Goal: Transaction & Acquisition: Purchase product/service

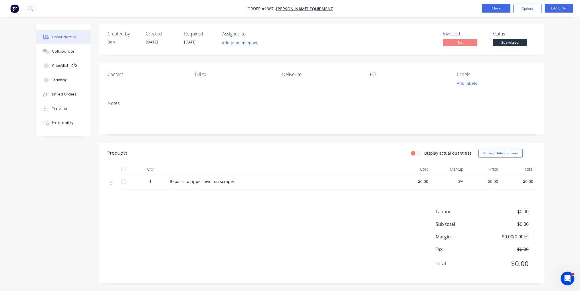
click at [499, 8] on button "Close" at bounding box center [496, 8] width 29 height 9
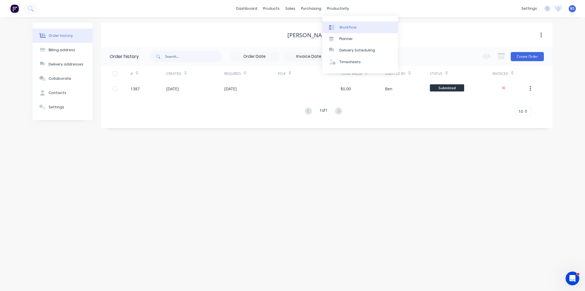
click at [356, 25] on link "Workflow" at bounding box center [360, 26] width 76 height 11
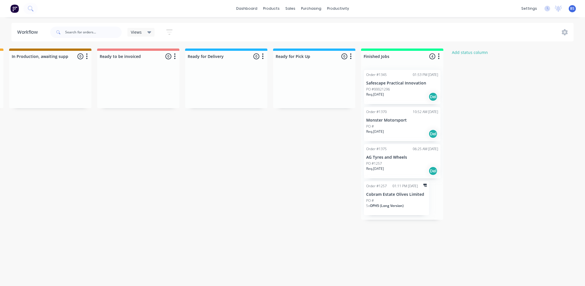
scroll to position [0, 367]
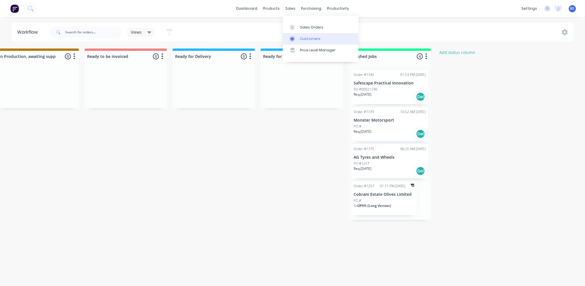
click at [301, 39] on div "Customers" at bounding box center [310, 38] width 21 height 5
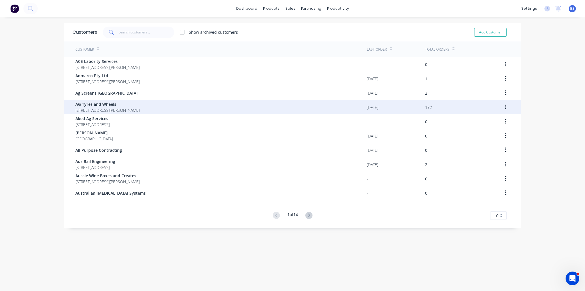
click at [108, 104] on span "AG Tyres and Wheels" at bounding box center [107, 104] width 64 height 6
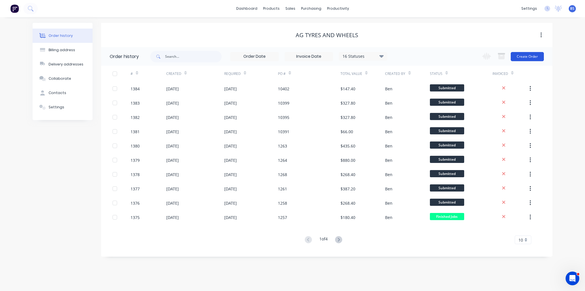
click at [527, 56] on button "Create Order" at bounding box center [526, 56] width 33 height 9
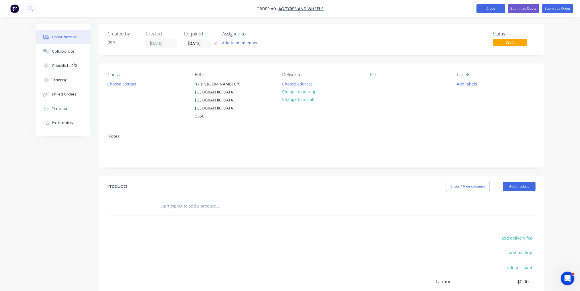
click at [492, 7] on button "Close" at bounding box center [491, 8] width 29 height 9
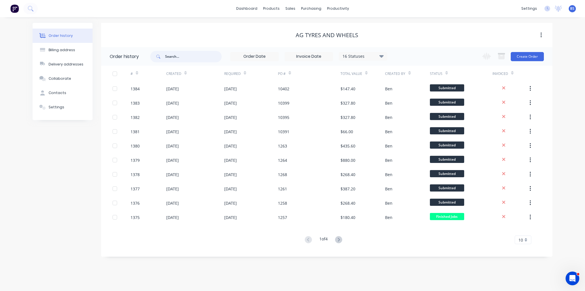
click at [185, 54] on input "text" at bounding box center [193, 56] width 57 height 11
type input "10017"
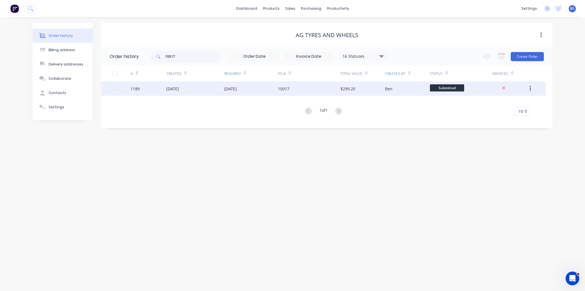
click at [179, 90] on div "[DATE]" at bounding box center [172, 89] width 13 height 6
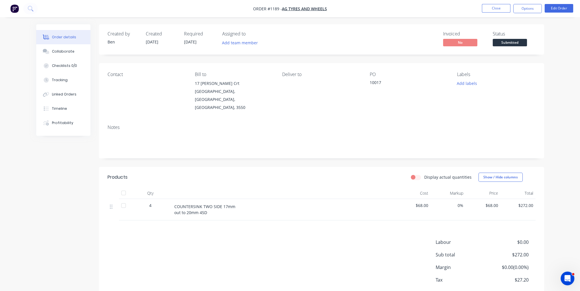
click at [209, 203] on div "COUNTERSINK TWO SIDE 17mm out to 20mm 45D" at bounding box center [283, 209] width 219 height 12
click at [562, 12] on button "Edit Order" at bounding box center [559, 8] width 29 height 9
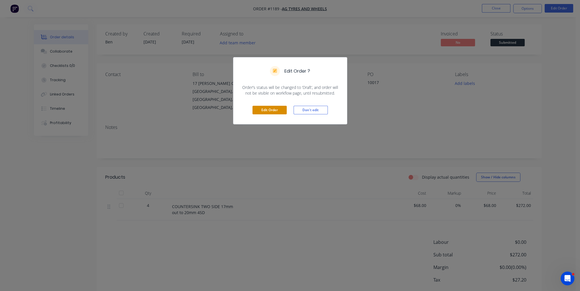
click at [283, 109] on button "Edit Order" at bounding box center [270, 110] width 34 height 9
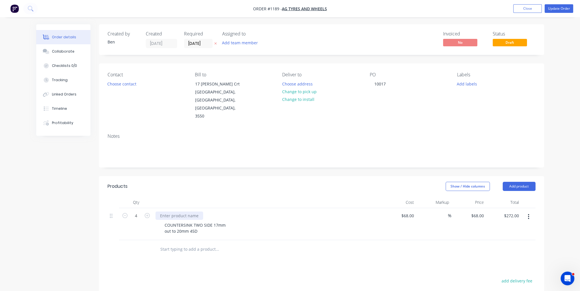
click at [163, 211] on div at bounding box center [180, 215] width 48 height 8
click at [245, 182] on div "Show / Hide columns Add product" at bounding box center [366, 186] width 337 height 9
click at [567, 7] on button "Update Order" at bounding box center [559, 8] width 29 height 9
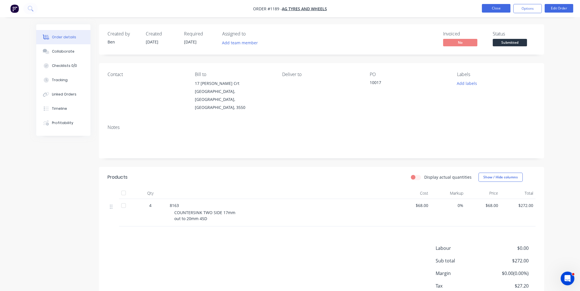
click at [503, 11] on button "Close" at bounding box center [496, 8] width 29 height 9
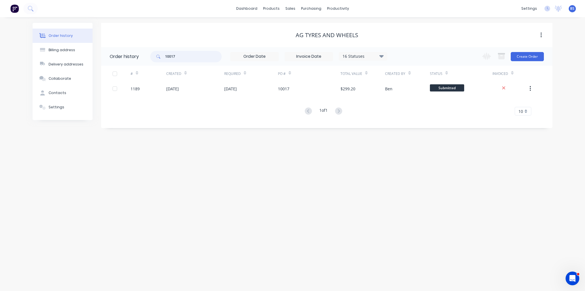
drag, startPoint x: 177, startPoint y: 57, endPoint x: 173, endPoint y: 57, distance: 4.6
click at [173, 57] on input "10017" at bounding box center [193, 56] width 57 height 11
type input "10018"
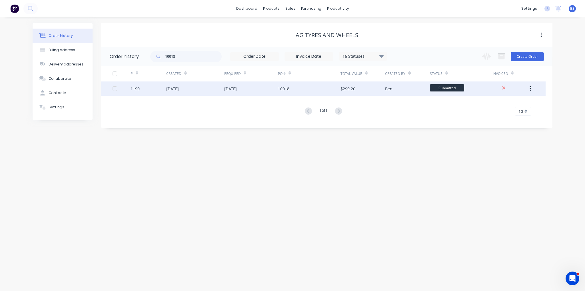
click at [206, 87] on div "[DATE]" at bounding box center [195, 88] width 58 height 14
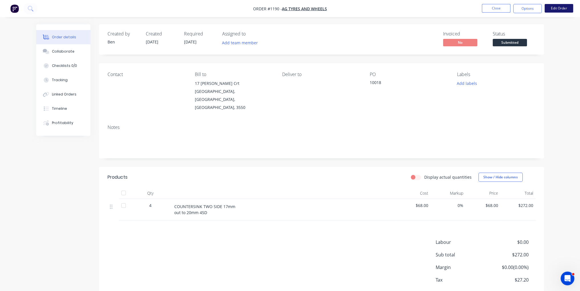
click at [559, 12] on button "Edit Order" at bounding box center [559, 8] width 29 height 9
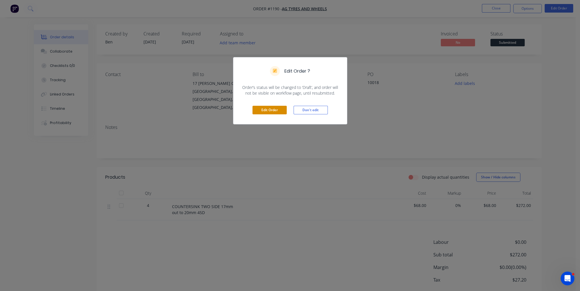
click at [276, 111] on button "Edit Order" at bounding box center [270, 110] width 34 height 9
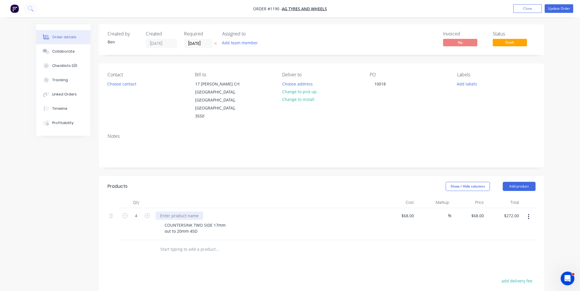
click at [181, 211] on div at bounding box center [180, 215] width 48 height 8
click at [215, 196] on div at bounding box center [267, 201] width 228 height 11
click at [561, 12] on button "Update Order" at bounding box center [559, 8] width 29 height 9
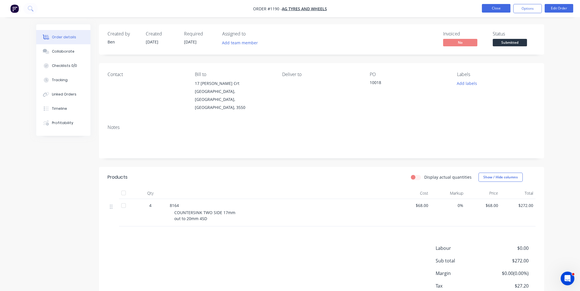
click at [501, 8] on button "Close" at bounding box center [496, 8] width 29 height 9
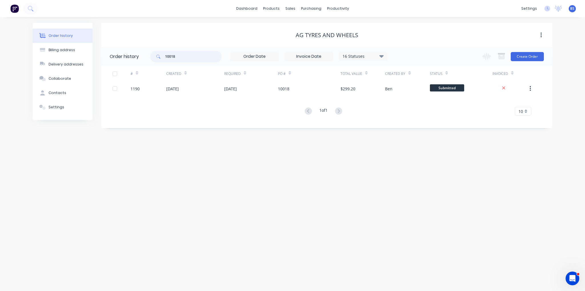
drag, startPoint x: 179, startPoint y: 55, endPoint x: 124, endPoint y: 56, distance: 54.8
click at [124, 56] on header "Order history 10018 16 Statuses Invoice Status Invoiced Not Invoiced Partial Or…" at bounding box center [326, 56] width 451 height 19
click at [413, 34] on div "AG Tyres and Wheels" at bounding box center [326, 35] width 451 height 7
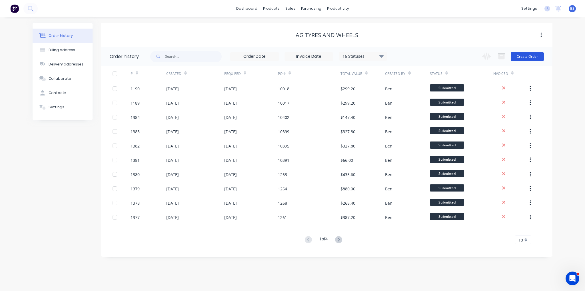
click at [526, 57] on button "Create Order" at bounding box center [526, 56] width 33 height 9
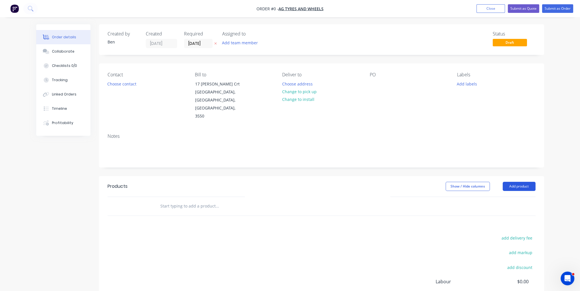
click at [523, 182] on button "Add product" at bounding box center [519, 186] width 33 height 9
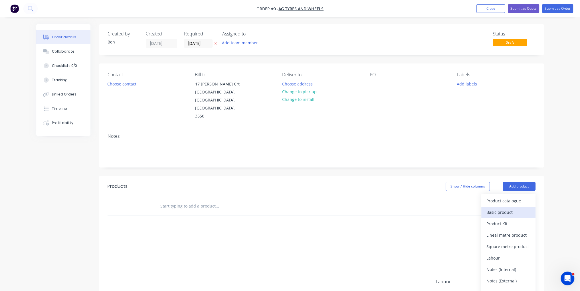
click at [517, 206] on button "Basic product" at bounding box center [509, 211] width 54 height 11
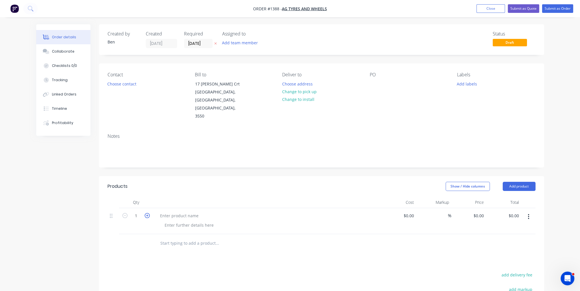
click at [146, 213] on icon "button" at bounding box center [147, 215] width 5 height 5
type input "2"
click at [377, 82] on div at bounding box center [374, 84] width 9 height 8
click at [364, 182] on div "Show / Hide columns Add product" at bounding box center [366, 186] width 337 height 9
click at [507, 182] on button "Add product" at bounding box center [519, 186] width 33 height 9
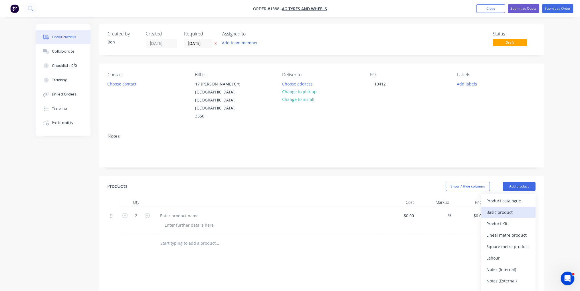
click at [510, 208] on div "Basic product" at bounding box center [509, 212] width 44 height 8
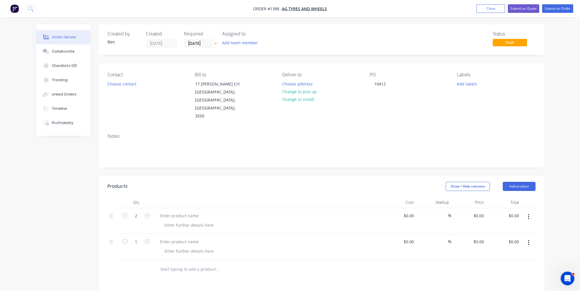
click at [530, 237] on button "button" at bounding box center [528, 242] width 13 height 10
click at [504, 287] on div "Delete" at bounding box center [509, 291] width 44 height 8
paste div
click at [192, 221] on div "COUNTERSINK BOTH SIDES 15mm out to 19mm 45D F8484 (10mm)" at bounding box center [190, 231] width 61 height 20
drag, startPoint x: 192, startPoint y: 221, endPoint x: 163, endPoint y: 221, distance: 29.7
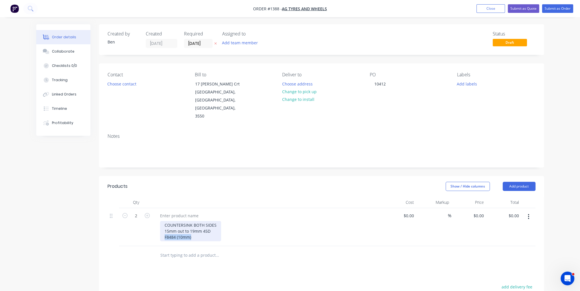
click at [163, 221] on div "COUNTERSINK BOTH SIDES 15mm out to 19mm 45D F8484 (10mm)" at bounding box center [190, 231] width 61 height 20
copy div "F8484 (10mm)"
click at [179, 211] on div at bounding box center [180, 215] width 48 height 8
paste div
click at [411, 211] on input at bounding box center [409, 215] width 13 height 8
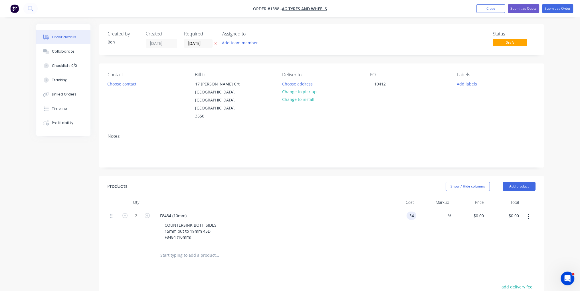
type input "$34.00"
type input "$68.00"
click at [475, 252] on div "Products Show / Hide columns Add product Qty Cost Markup Price Total 2 F8484 (1…" at bounding box center [321, 288] width 445 height 225
click at [558, 7] on button "Submit as Order" at bounding box center [557, 8] width 31 height 9
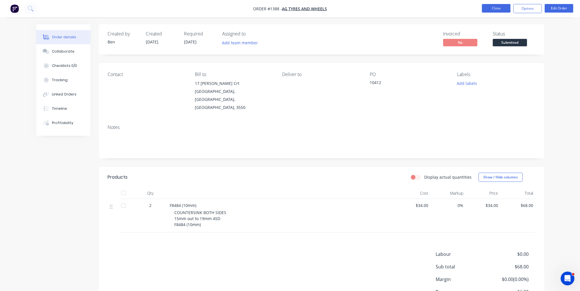
click at [501, 7] on button "Close" at bounding box center [496, 8] width 29 height 9
